Goal: Transaction & Acquisition: Purchase product/service

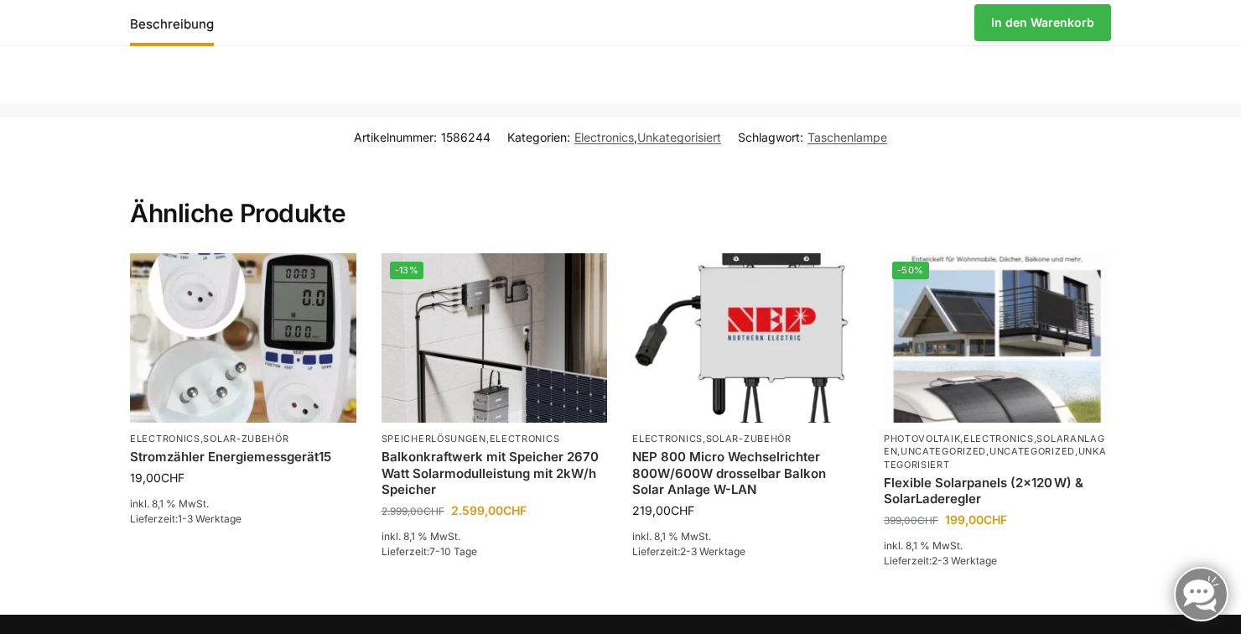
scroll to position [1198, 0]
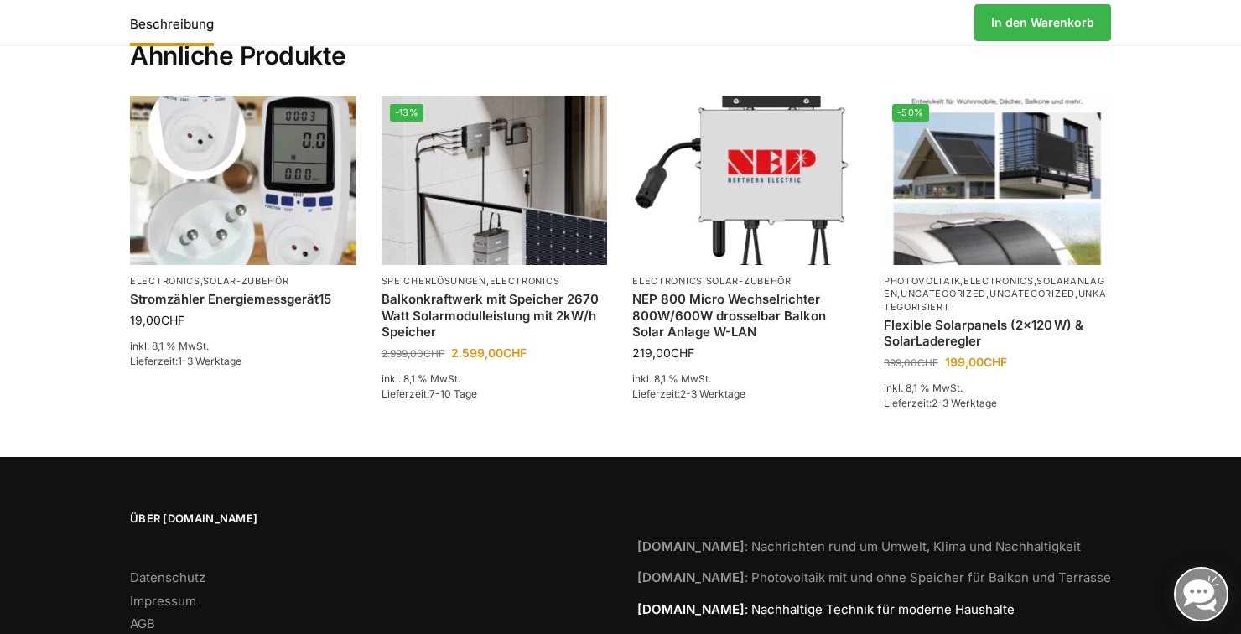
click at [744, 603] on link "Tiptop24.swiss : Nachhaltige Technik für moderne Haushalte" at bounding box center [825, 609] width 377 height 16
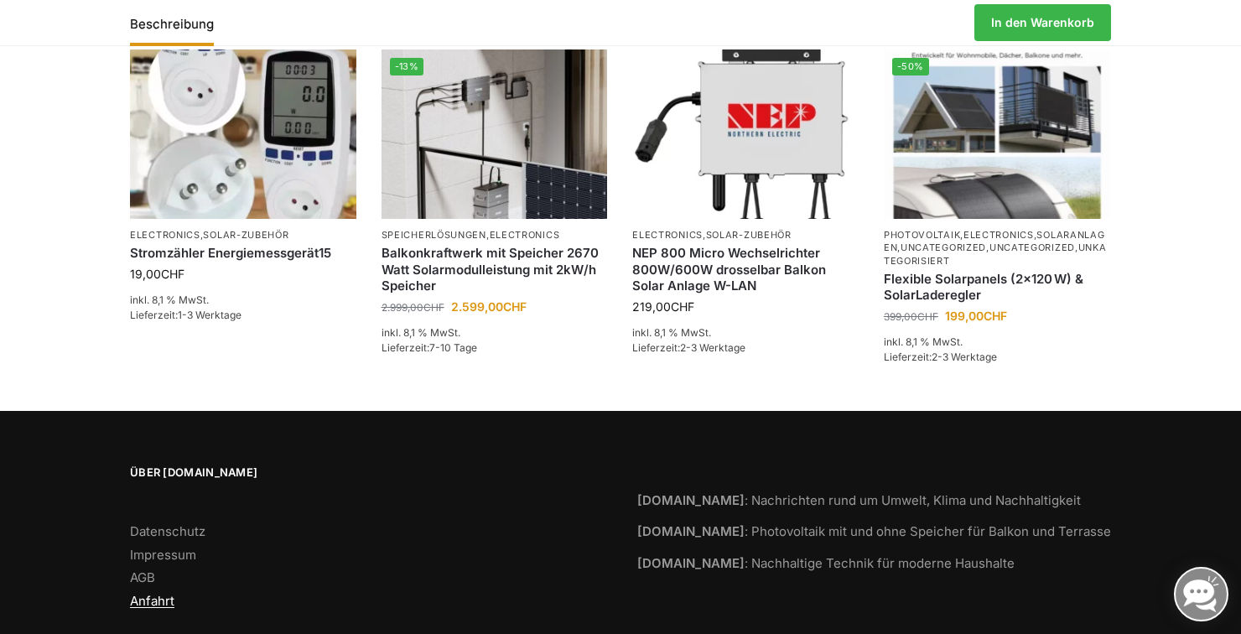
scroll to position [1275, 0]
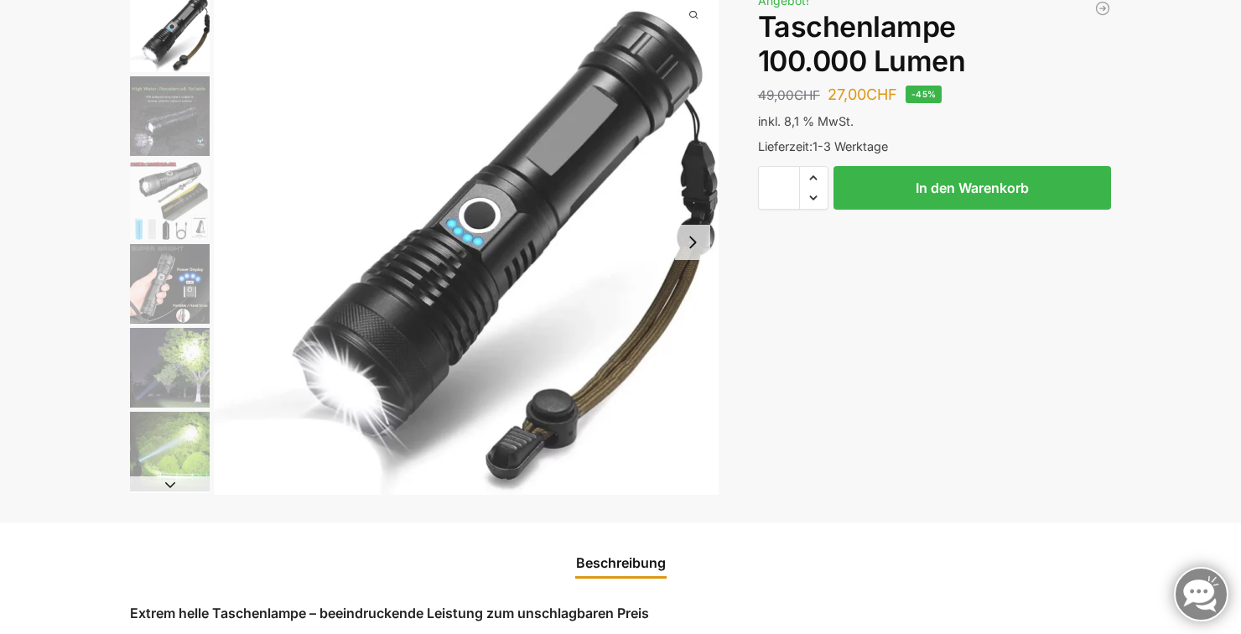
scroll to position [132, 0]
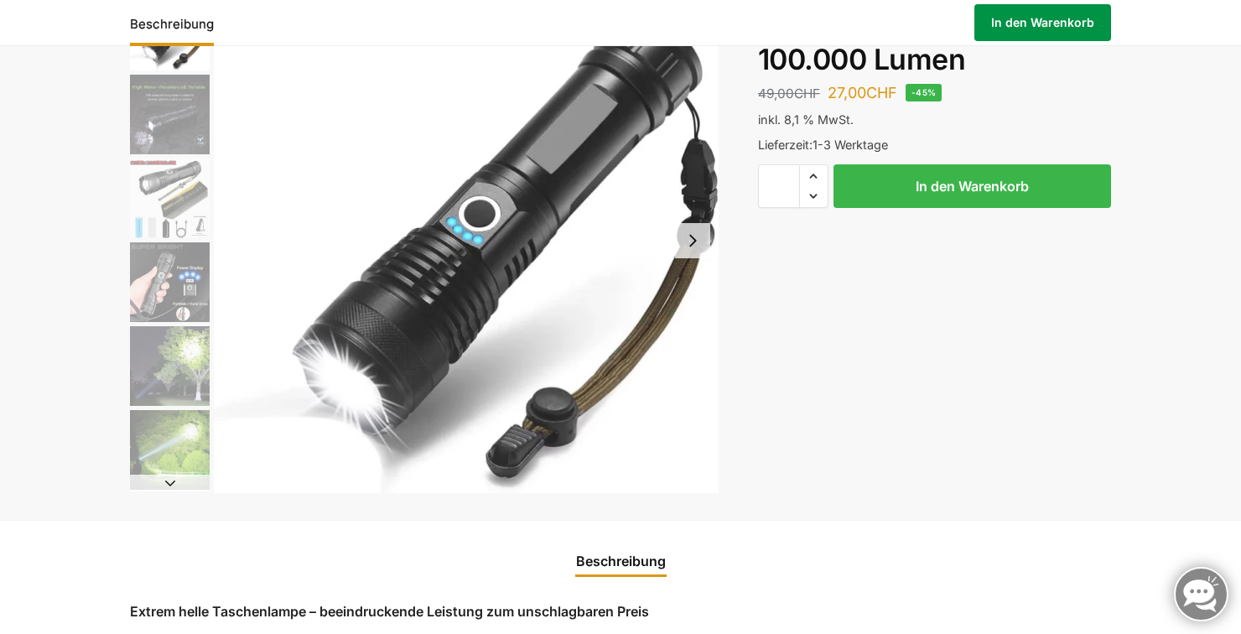
click at [1047, 37] on link "In den Warenkorb" at bounding box center [1042, 22] width 137 height 37
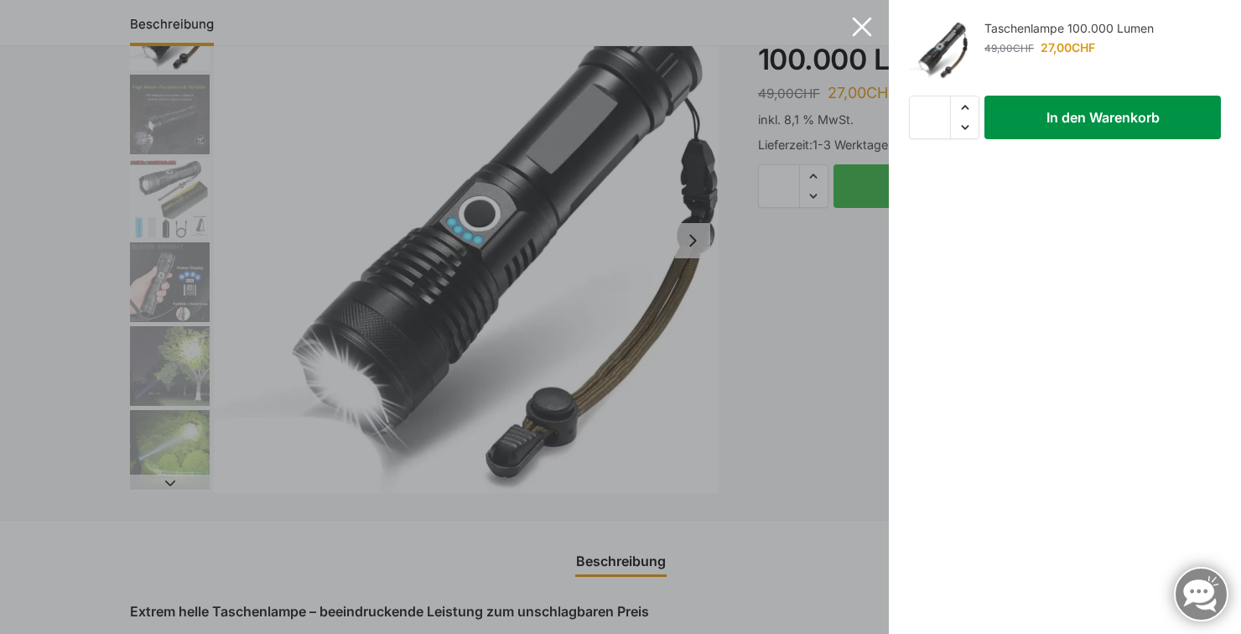
click at [1127, 121] on button "In den Warenkorb" at bounding box center [1102, 118] width 236 height 44
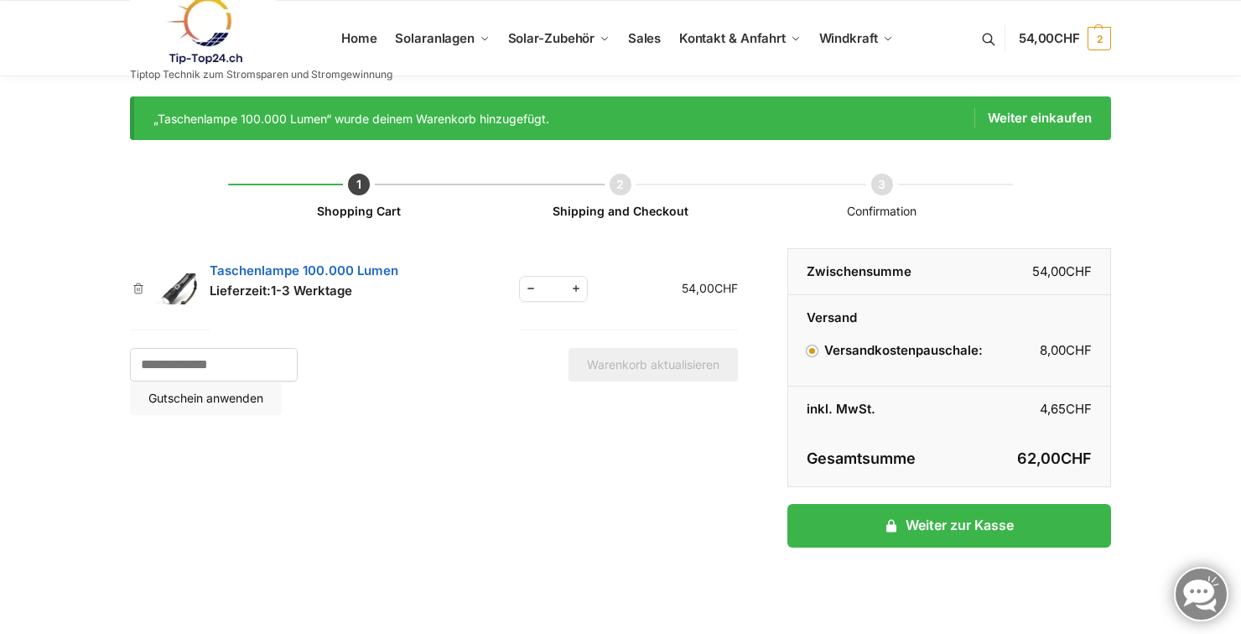
click at [537, 293] on span "Reduce quantity" at bounding box center [531, 288] width 22 height 21
type input "*"
click at [1180, 514] on div "Startseite / Warenkorb „Taschenlampe 100.000 Lumen“ wurde deinem Warenkorb hinz…" at bounding box center [620, 372] width 1241 height 552
click at [660, 365] on button "Warenkorb aktualisieren" at bounding box center [652, 365] width 169 height 34
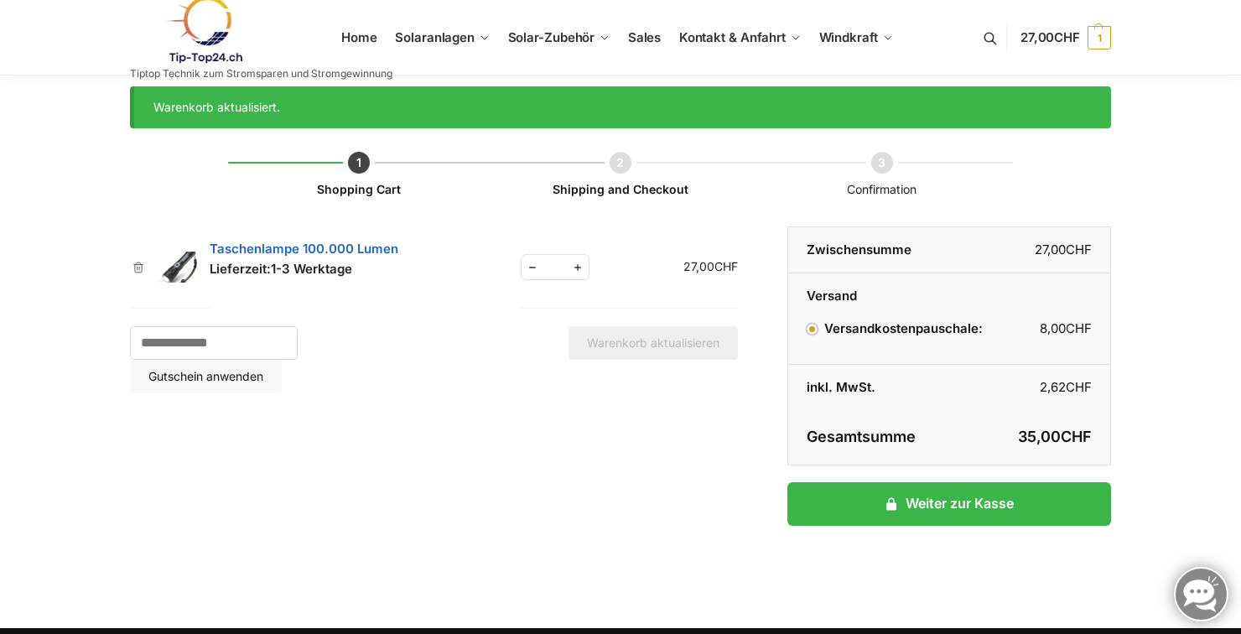
scroll to position [19, 0]
